Goal: Information Seeking & Learning: Learn about a topic

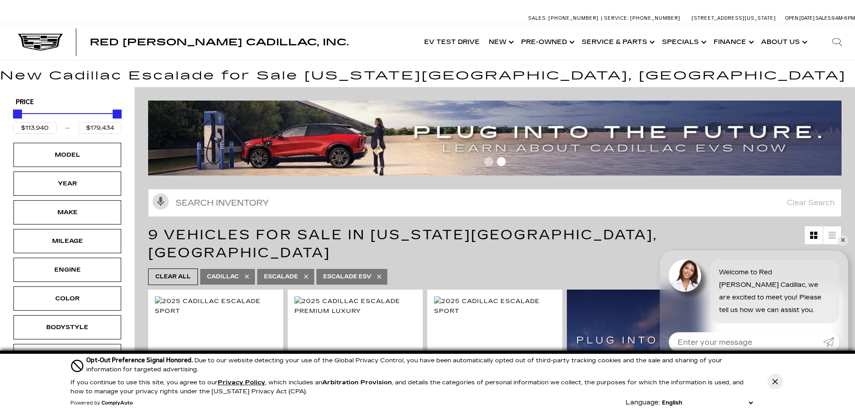
click at [837, 42] on icon "Search" at bounding box center [837, 42] width 11 height 11
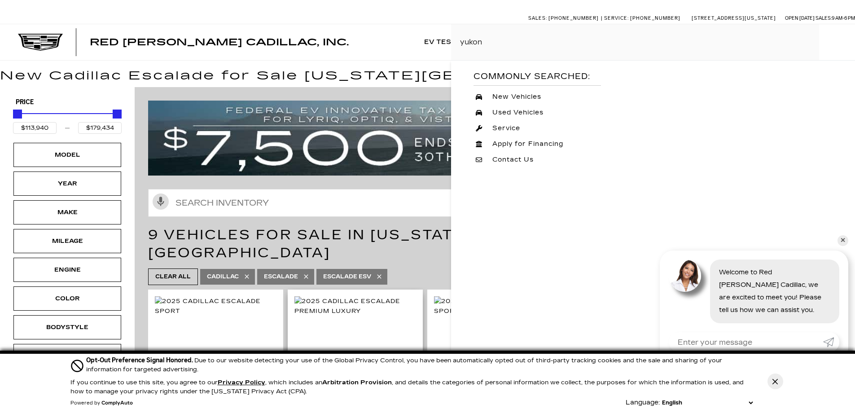
type input "yukon"
click at [556, 115] on div "Used Vehicles" at bounding box center [536, 112] width 127 height 13
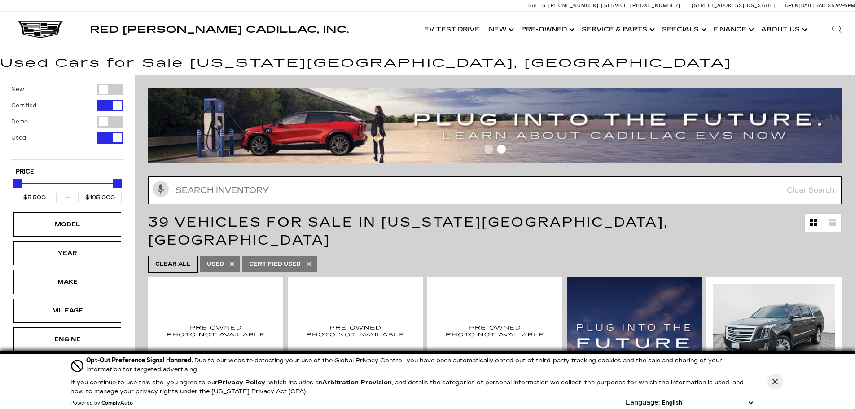
click at [245, 189] on input "text" at bounding box center [494, 190] width 693 height 28
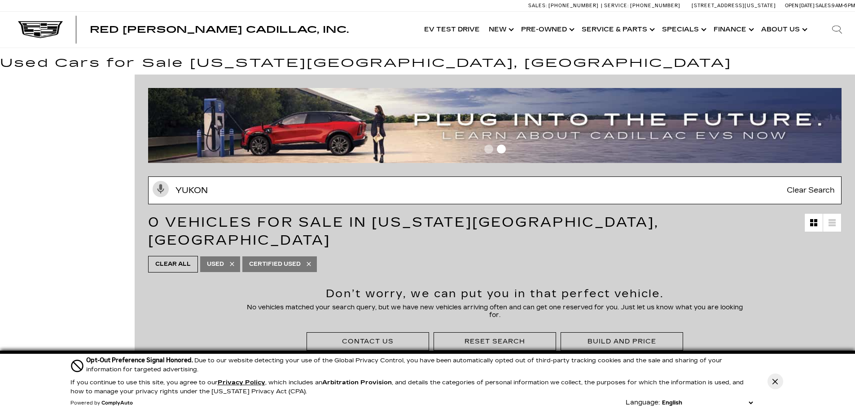
type input "yukon"
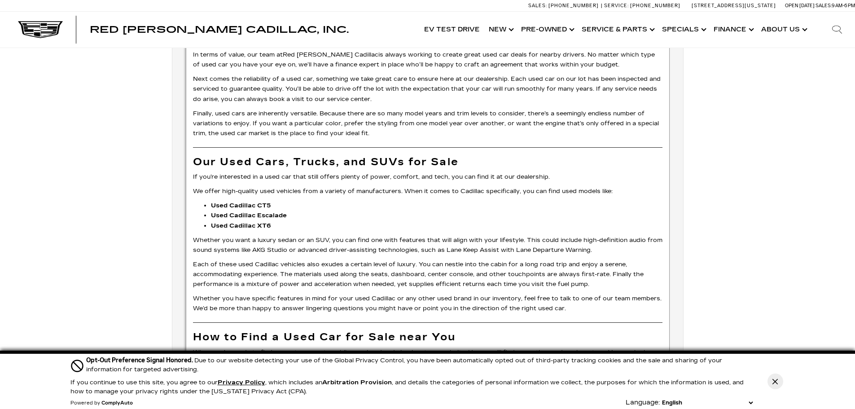
scroll to position [897, 0]
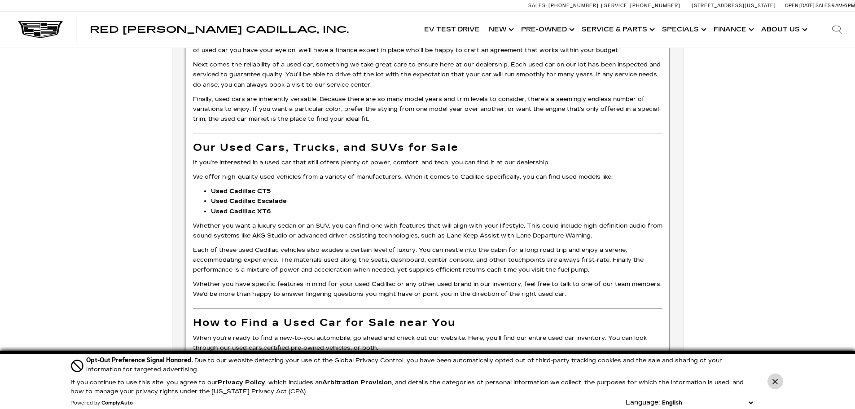
click at [779, 384] on button "Close Button" at bounding box center [775, 381] width 16 height 16
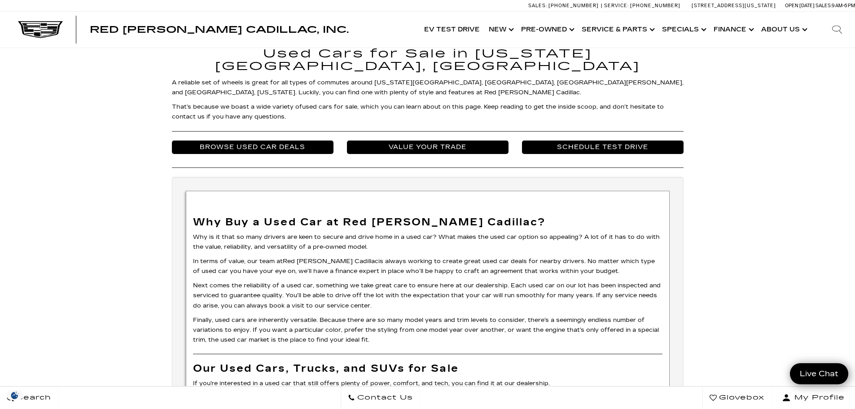
scroll to position [673, 0]
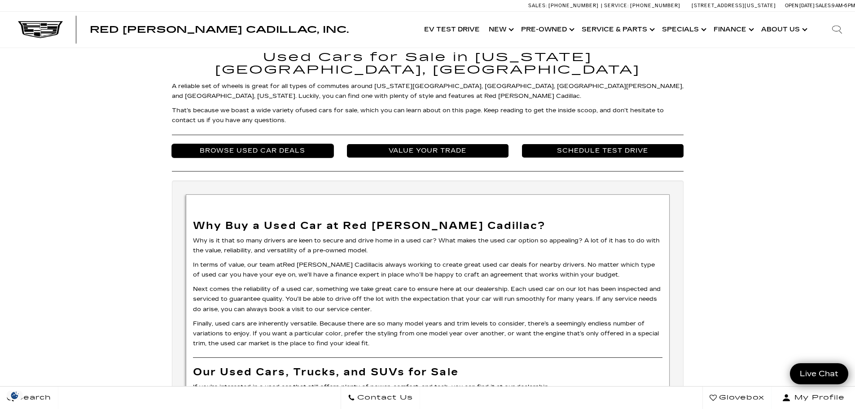
click at [271, 144] on link "Browse Used Car Deals" at bounding box center [253, 150] width 162 height 13
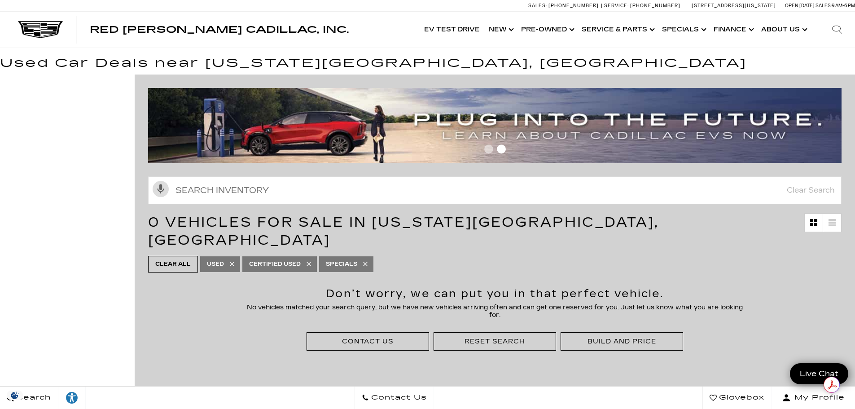
click at [229, 260] on icon at bounding box center [231, 263] width 7 height 7
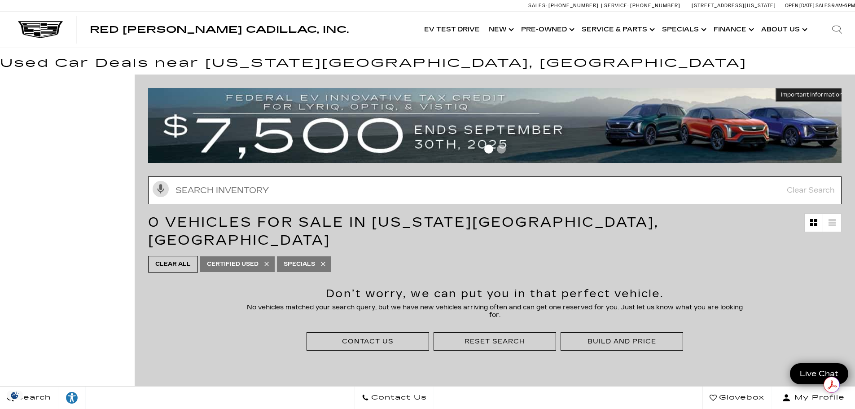
click at [658, 196] on input "Search Inventory" at bounding box center [494, 190] width 693 height 28
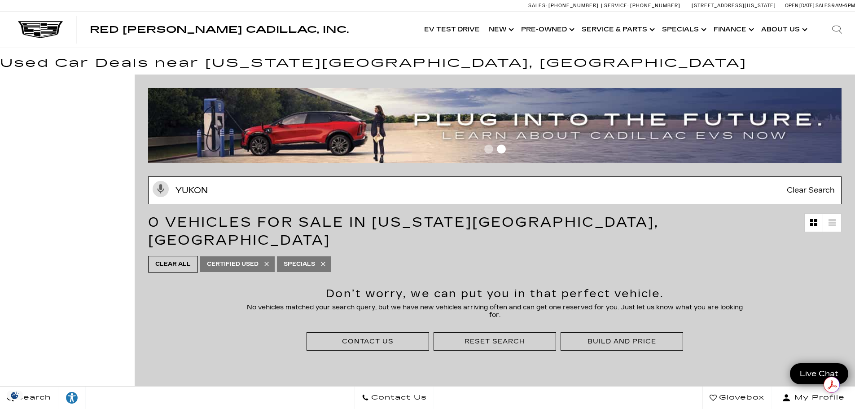
type input "yukon"
